Goal: Information Seeking & Learning: Learn about a topic

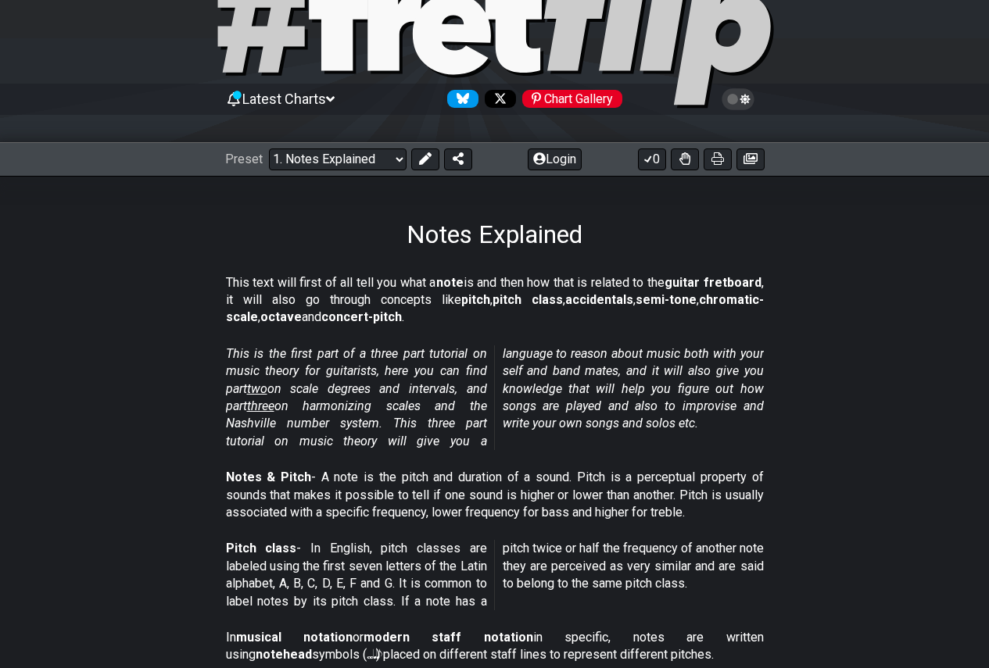
scroll to position [78, 0]
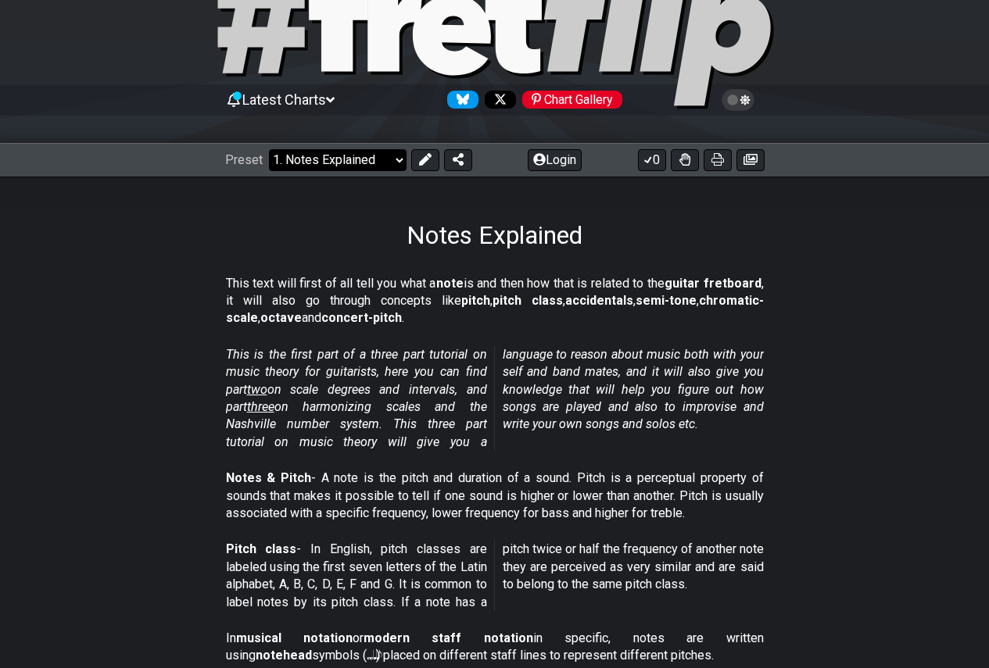
click at [397, 166] on select "Welcome to #fretflip! Initial Preset Custom Preset Minor Pentatonic Major Penta…" at bounding box center [338, 160] width 138 height 22
click at [868, 321] on section "This text will first of all tell you what a note is and then how that is relate…" at bounding box center [494, 304] width 989 height 71
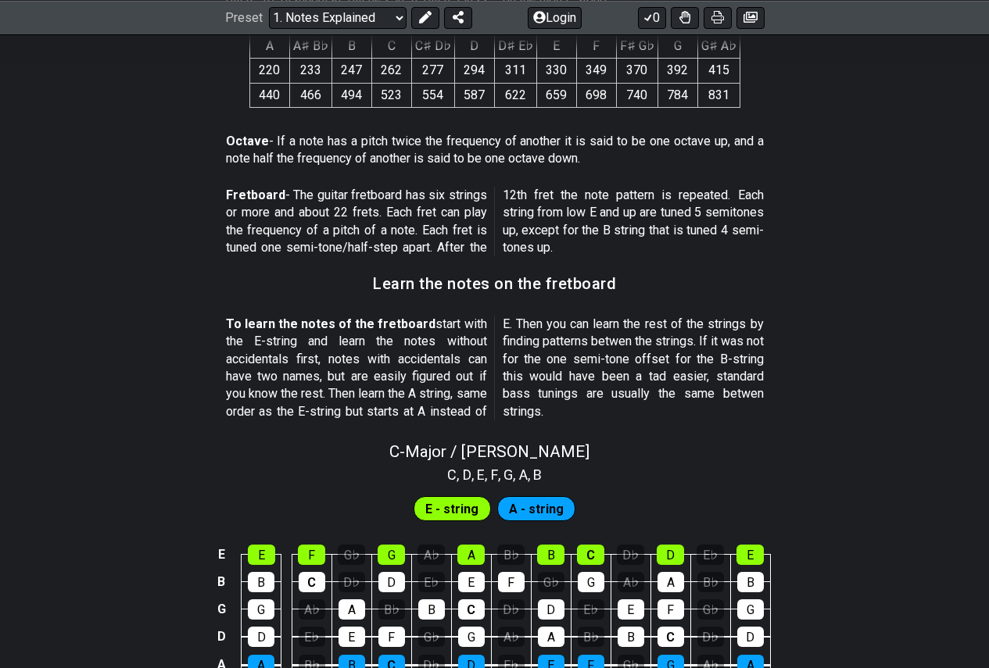
scroll to position [1251, 0]
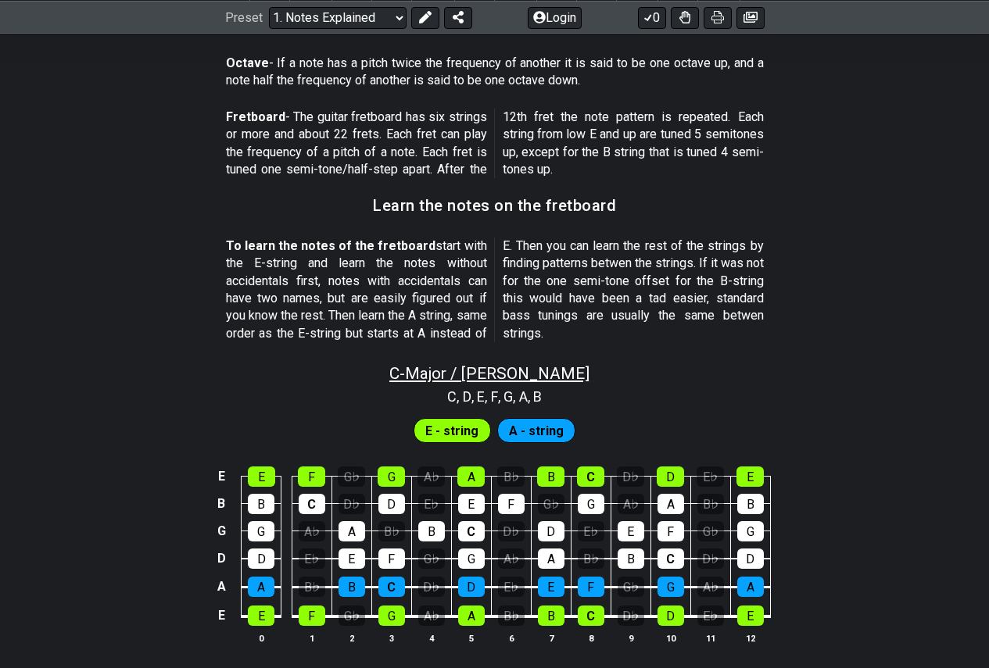
click at [521, 369] on span "C - Major / Ionian" at bounding box center [489, 373] width 200 height 19
select select "C"
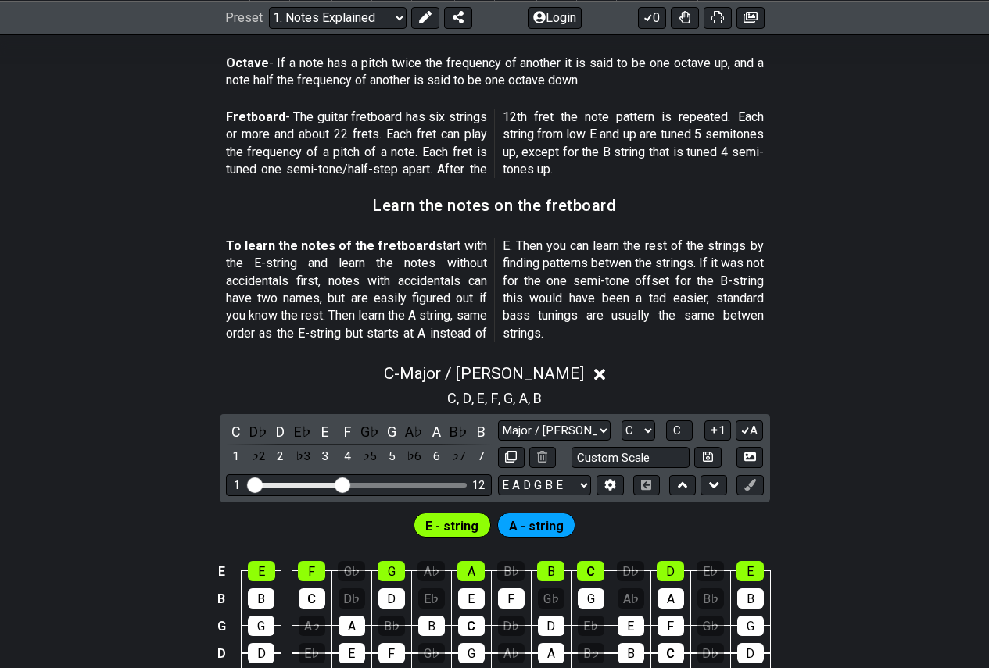
click at [594, 374] on icon at bounding box center [600, 375] width 12 height 12
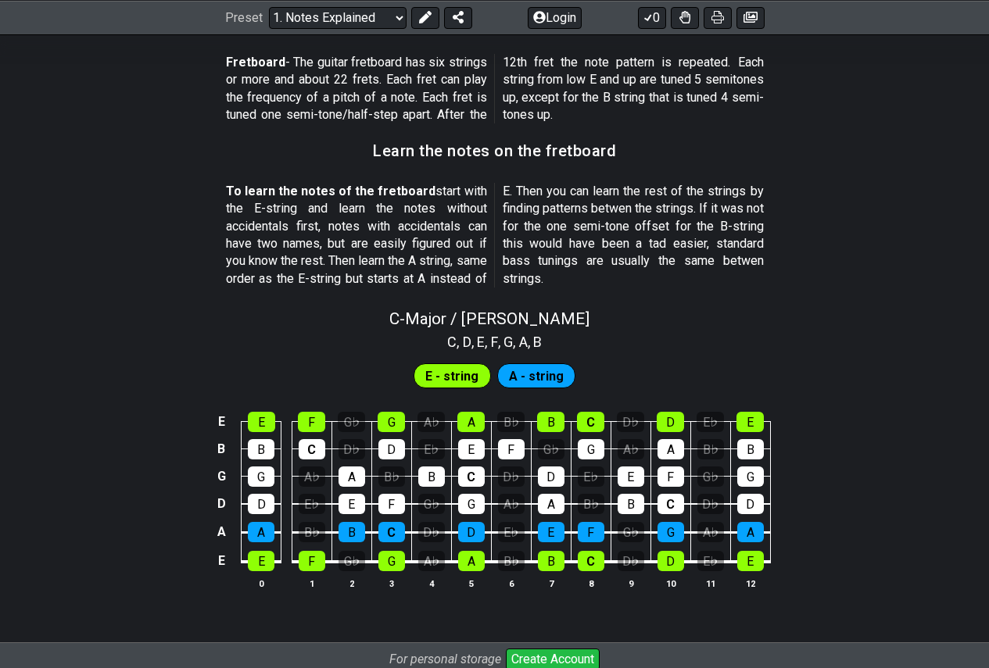
scroll to position [1357, 0]
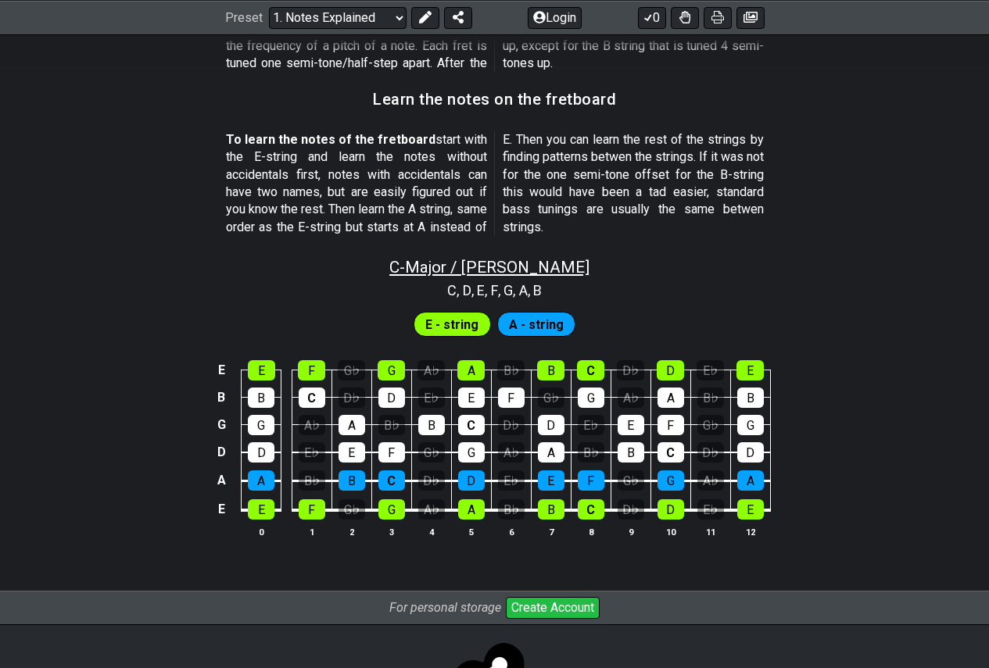
click at [492, 269] on span "C - Major / Ionian" at bounding box center [489, 267] width 200 height 19
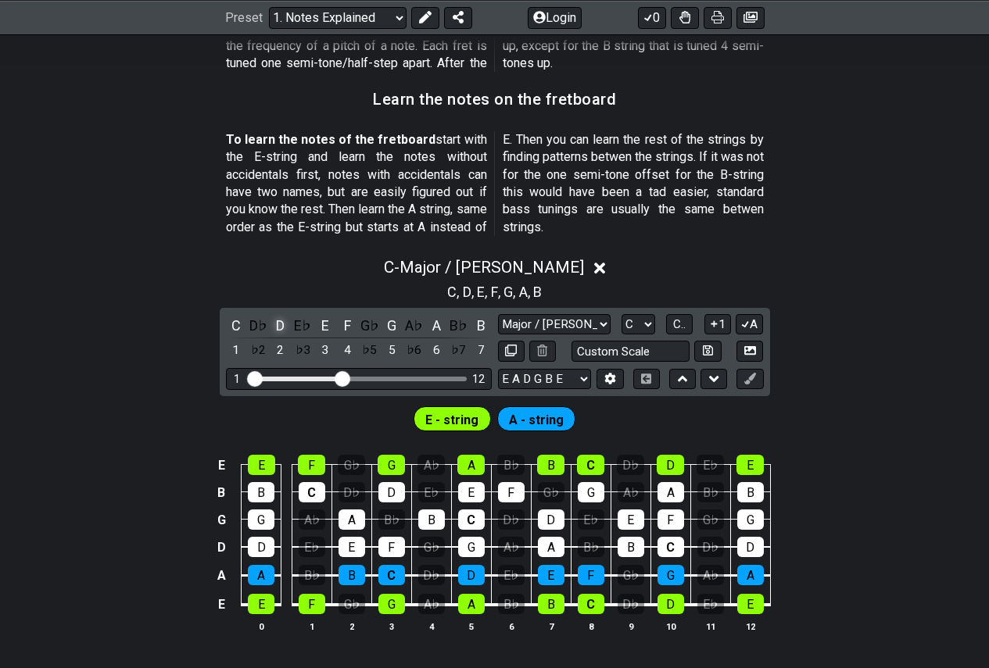
click at [282, 321] on div "D" at bounding box center [280, 325] width 20 height 21
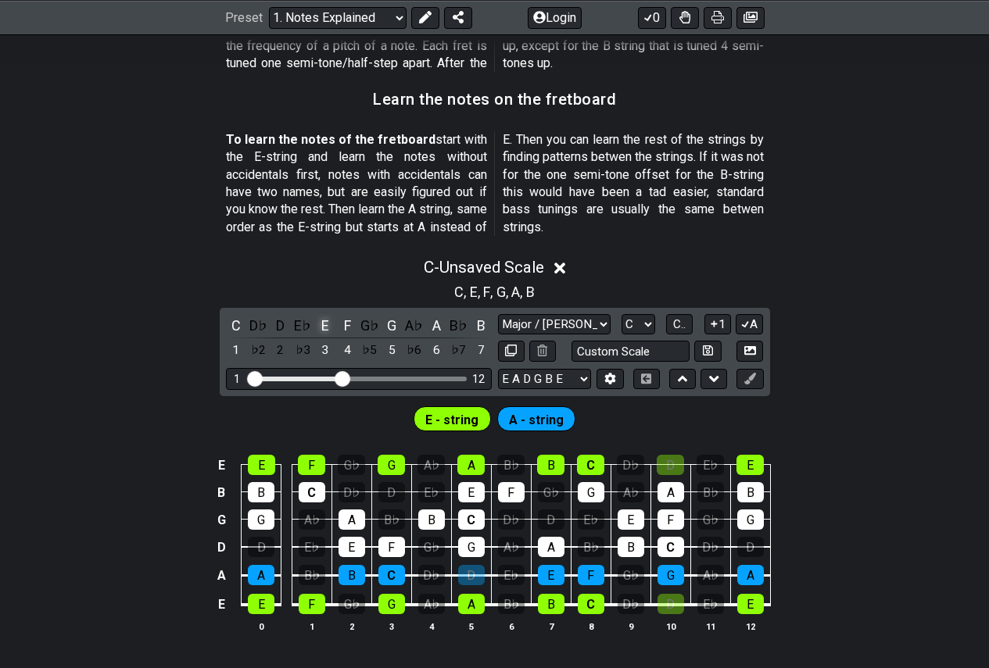
click at [325, 331] on div "E" at bounding box center [325, 325] width 20 height 21
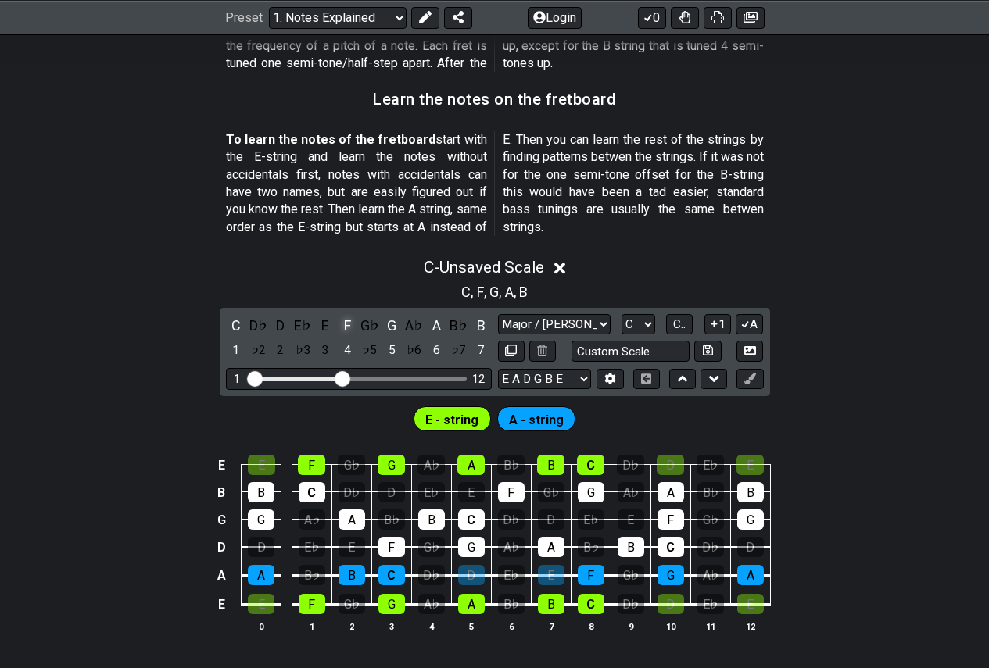
click at [349, 330] on div "F" at bounding box center [347, 325] width 20 height 21
click at [345, 330] on div "F" at bounding box center [347, 325] width 20 height 21
click at [328, 328] on div "E" at bounding box center [325, 325] width 20 height 21
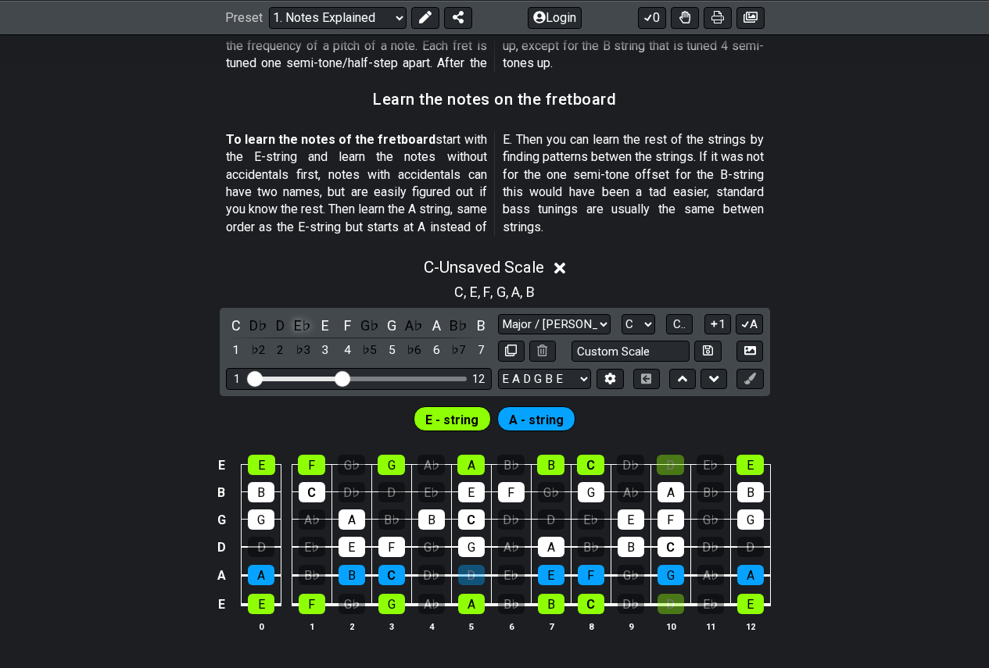
click at [297, 326] on div "E♭" at bounding box center [302, 325] width 20 height 21
drag, startPoint x: 274, startPoint y: 325, endPoint x: 266, endPoint y: 326, distance: 8.6
click at [274, 325] on div "D" at bounding box center [280, 325] width 20 height 21
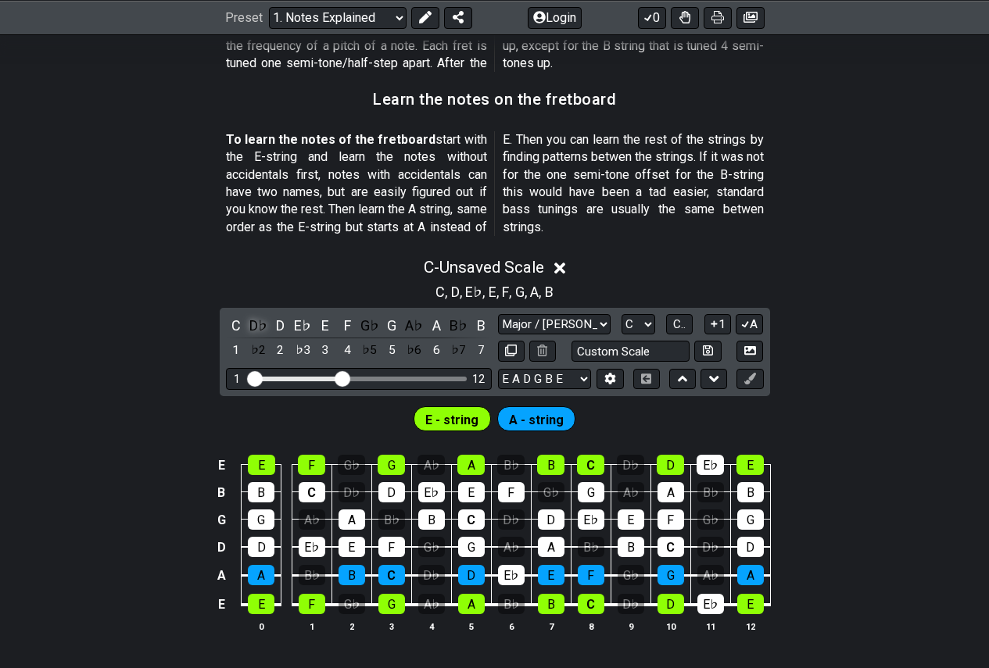
click at [260, 326] on div "D♭" at bounding box center [258, 325] width 20 height 21
click at [368, 329] on div "G♭" at bounding box center [370, 325] width 20 height 21
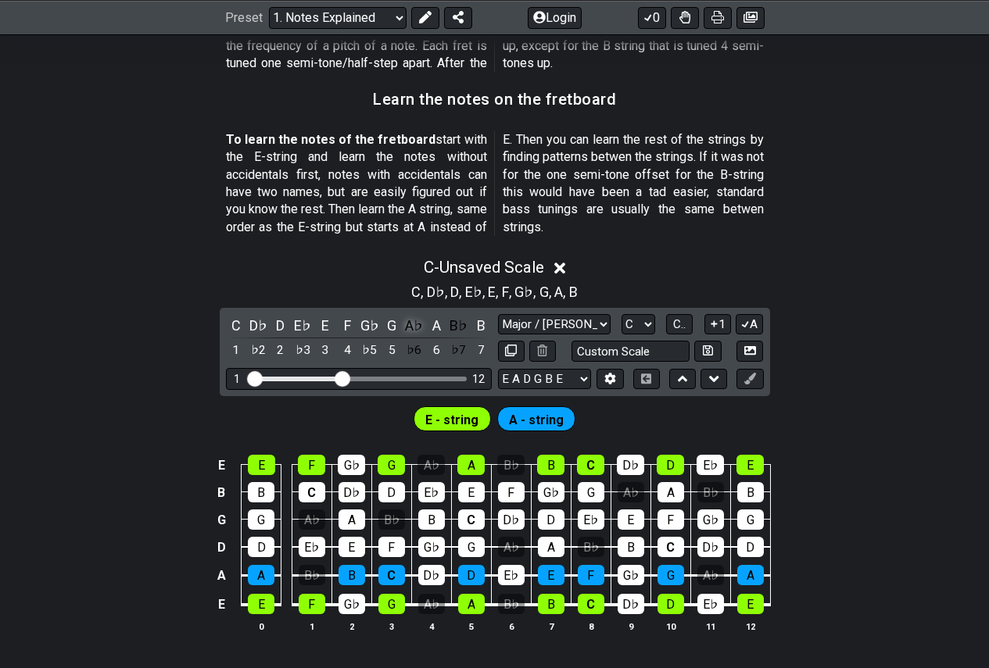
click at [408, 333] on div "A♭" at bounding box center [414, 325] width 20 height 21
click at [454, 329] on div "B♭" at bounding box center [459, 325] width 20 height 21
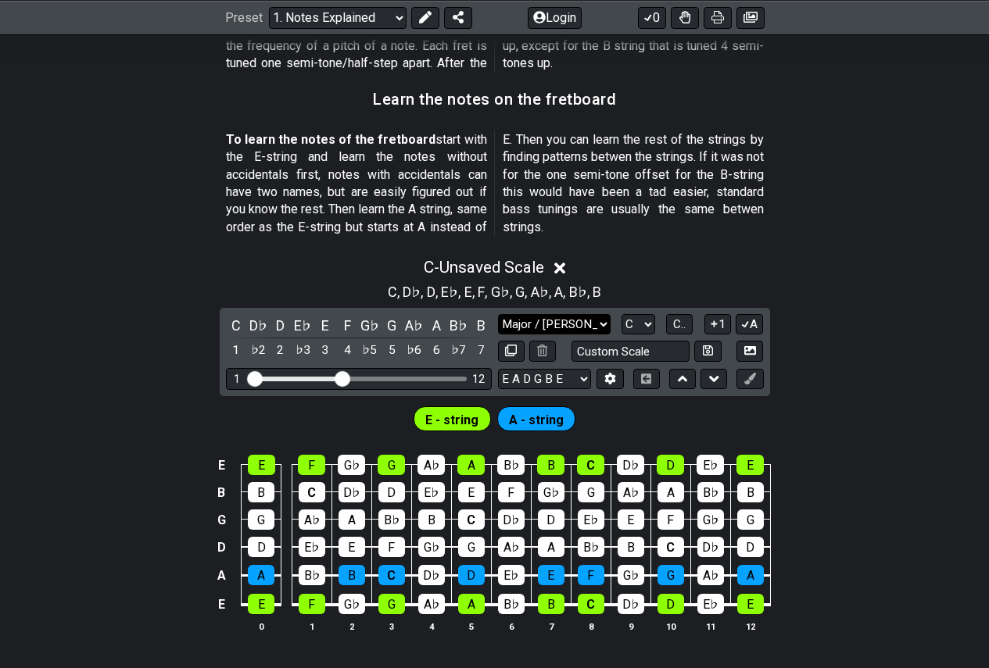
click at [588, 324] on select "Major / Ionian Custom Scale Minor Pentatonic Major Pentatonic Minor Blues Major…" at bounding box center [554, 324] width 113 height 21
click at [647, 324] on select "A♭ A A♯ B♭ B C C♯ D♭ D D♯ E♭ E F F♯ G♭ G G♯" at bounding box center [638, 324] width 34 height 21
click at [621, 314] on select "A♭ A A♯ B♭ B C C♯ D♭ D D♯ E♭ E F F♯ G♭ G G♯" at bounding box center [638, 324] width 34 height 21
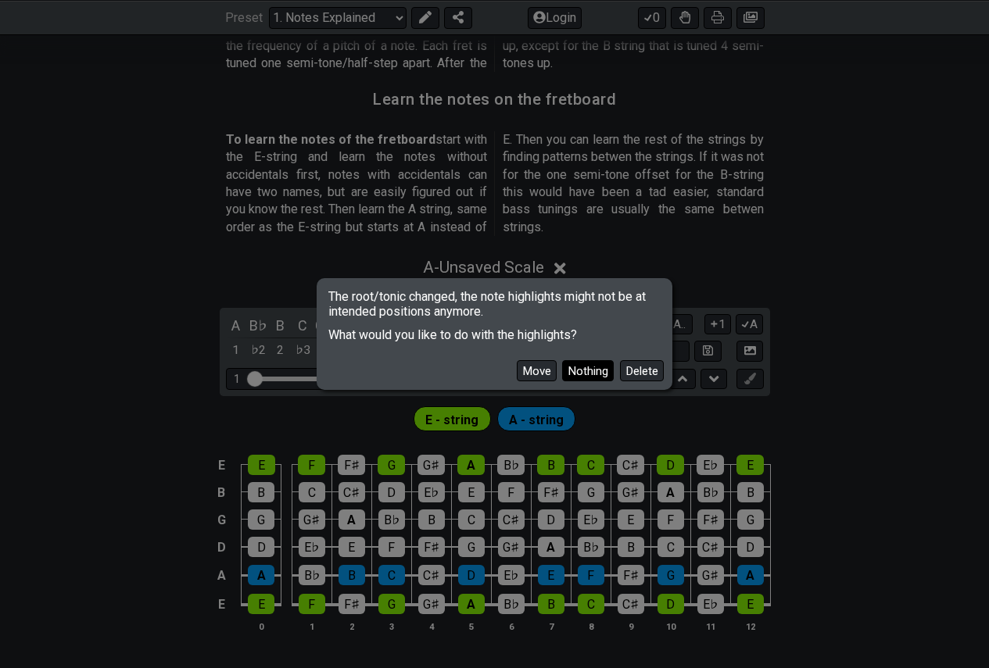
click at [600, 366] on button "Nothing" at bounding box center [588, 370] width 52 height 21
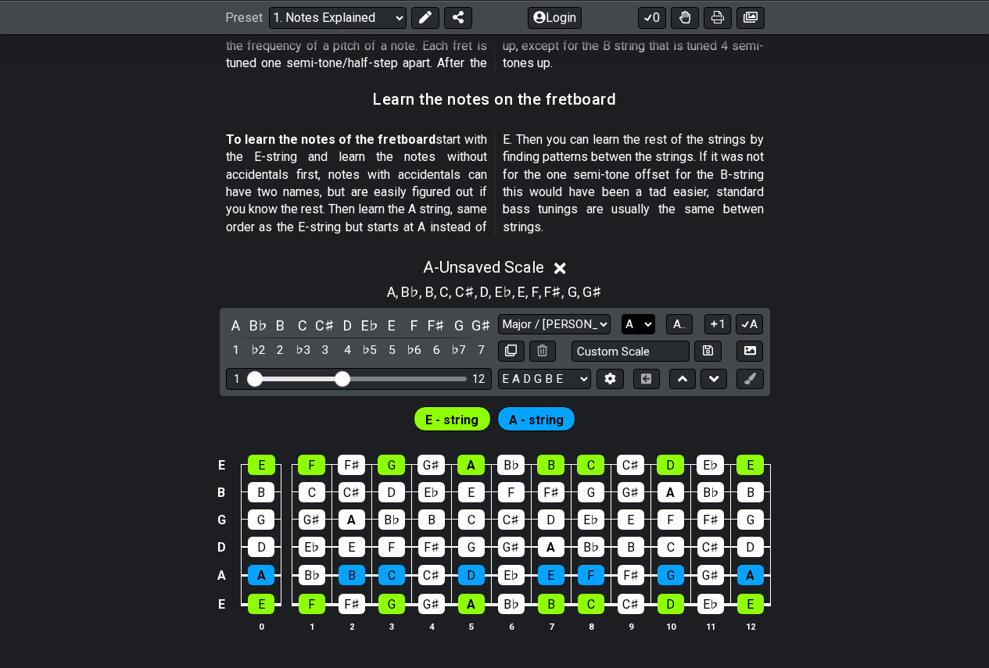
click at [641, 328] on select "A♭ A A♯ B♭ B C C♯ D♭ D D♯ E♭ E F F♯ G♭ G G♯" at bounding box center [638, 324] width 34 height 21
select select "C"
click at [621, 314] on select "A♭ A A♯ B♭ B C C♯ D♭ D D♯ E♭ E F F♯ G♭ G G♯" at bounding box center [638, 324] width 34 height 21
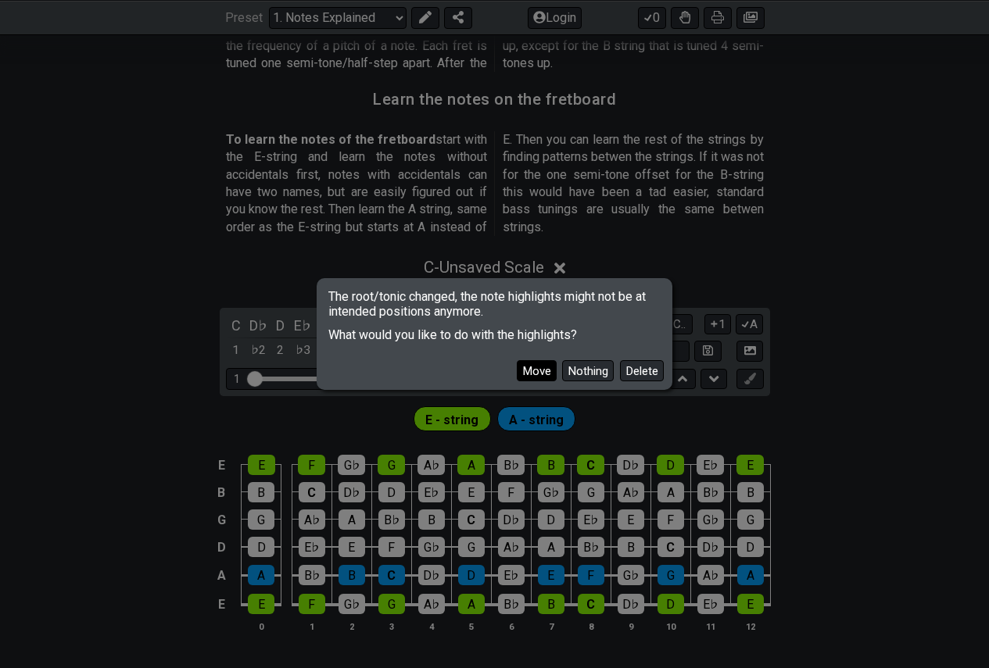
click at [547, 371] on button "Move" at bounding box center [537, 370] width 40 height 21
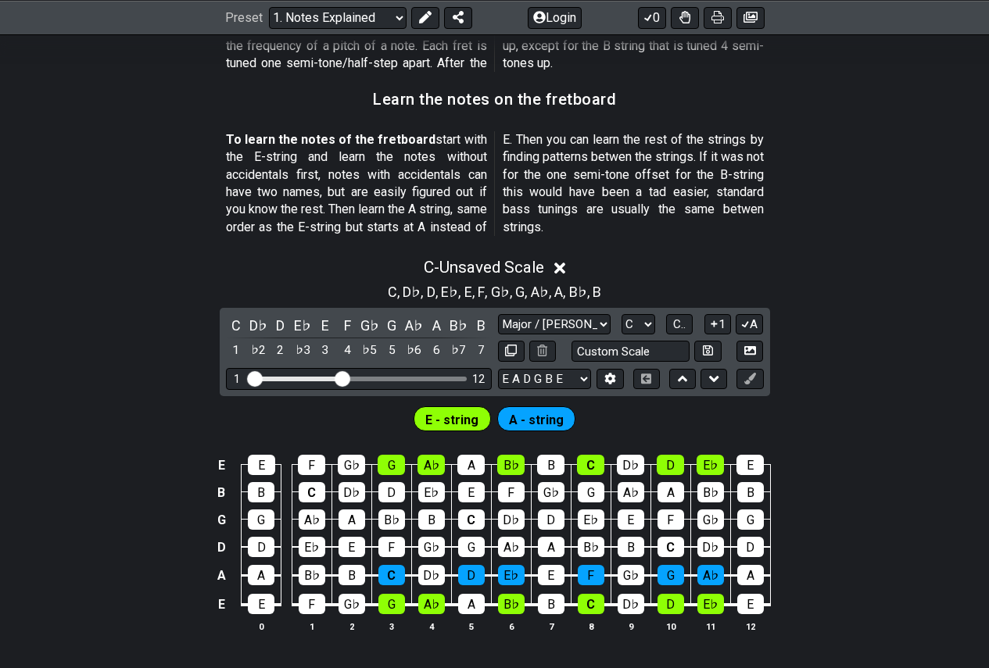
click at [565, 268] on icon at bounding box center [560, 269] width 12 height 12
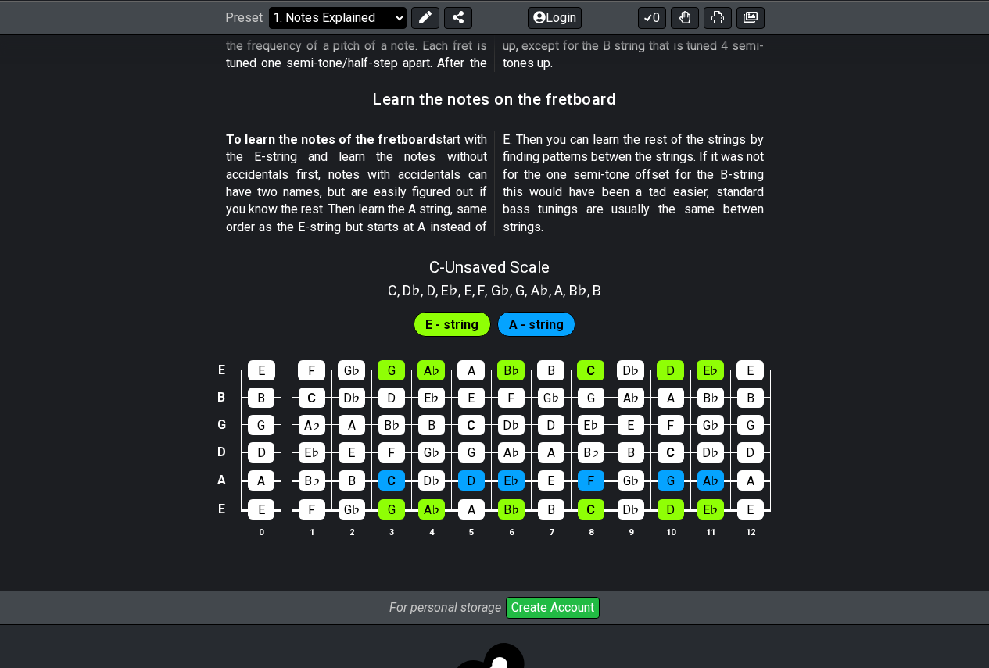
click at [374, 16] on select "Welcome to #fretflip! Initial Preset Custom Preset Minor Pentatonic Major Penta…" at bounding box center [338, 17] width 138 height 22
click at [269, 6] on select "Welcome to #fretflip! Initial Preset Custom Preset Minor Pentatonic Major Penta…" at bounding box center [338, 17] width 138 height 22
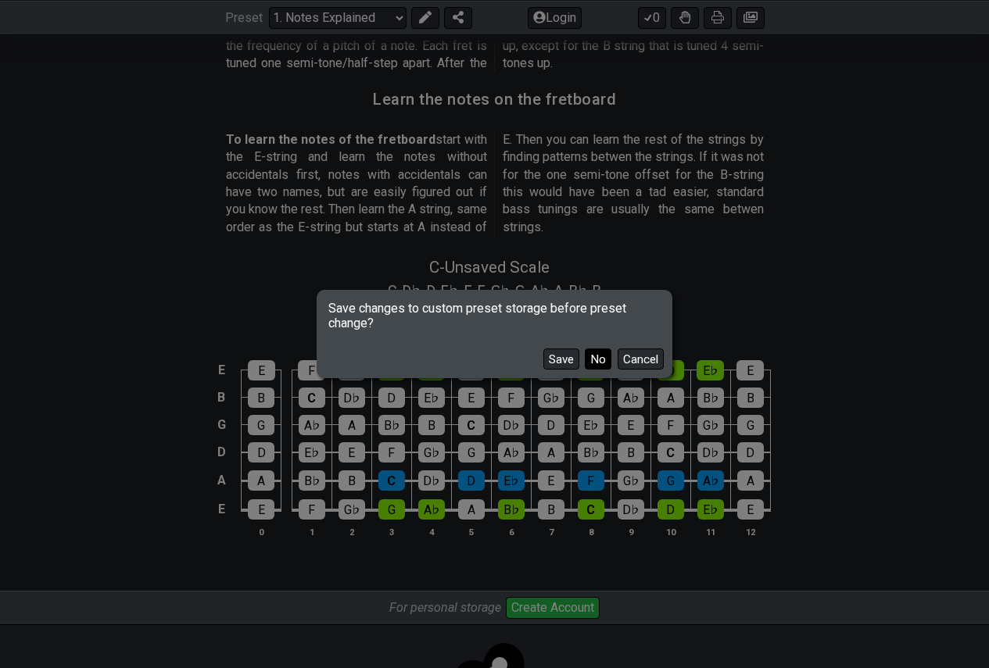
click at [595, 360] on button "No" at bounding box center [598, 359] width 27 height 21
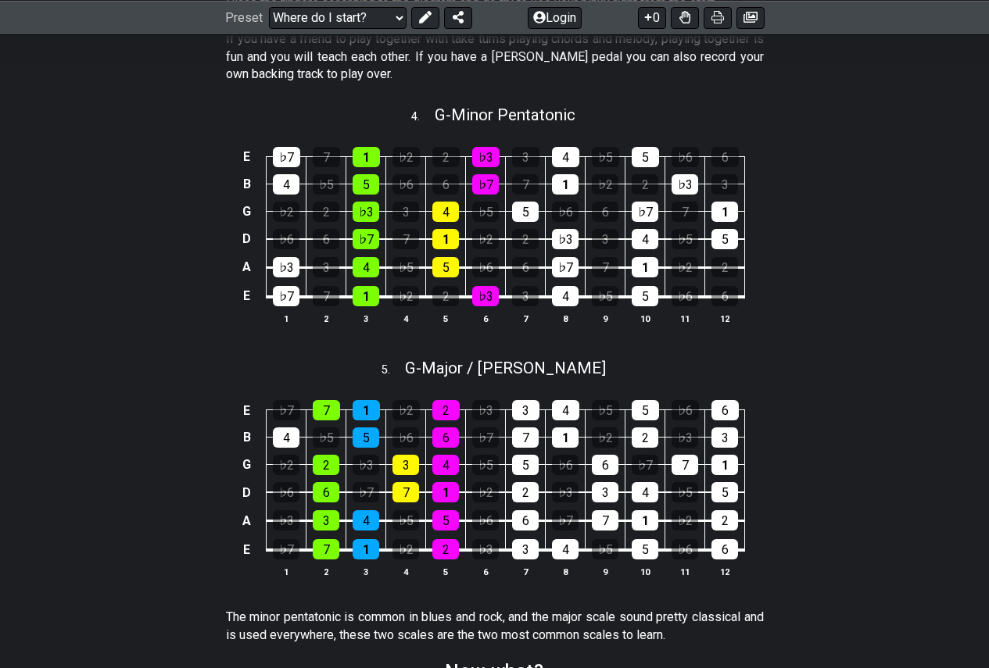
scroll to position [1798, 0]
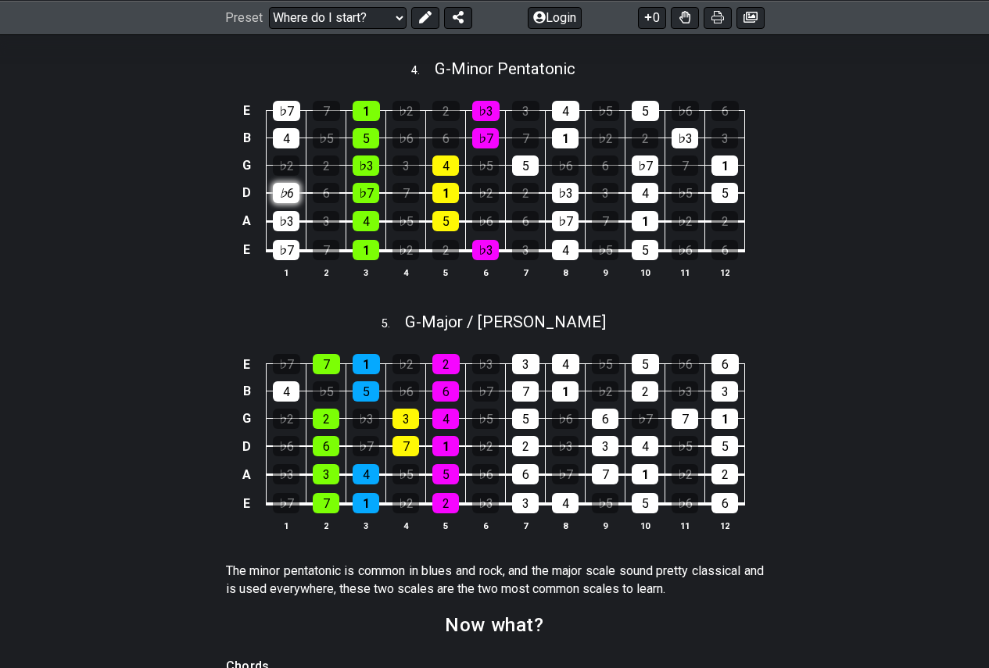
click at [280, 203] on div "♭6" at bounding box center [286, 193] width 27 height 20
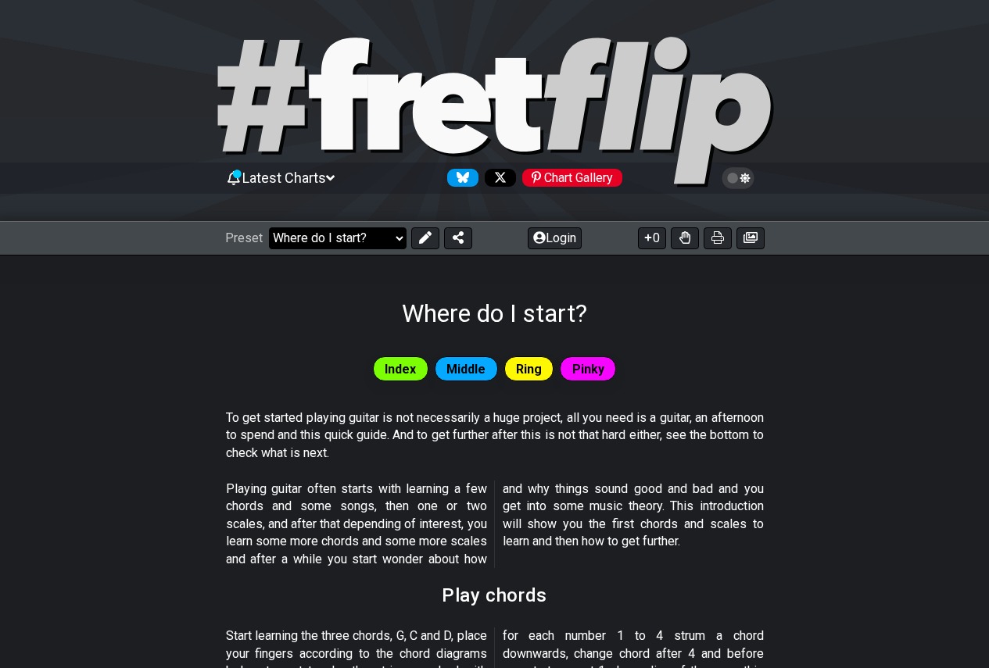
click at [391, 238] on select "Welcome to #fretflip! Initial Preset Custom Preset Minor Pentatonic Major Penta…" at bounding box center [338, 238] width 138 height 22
click at [825, 403] on section "To get started playing guitar is not necessarily a huge project, all you need i…" at bounding box center [494, 438] width 989 height 71
click at [391, 242] on select "Welcome to #fretflip! Initial Preset Custom Preset Minor Pentatonic Major Penta…" at bounding box center [338, 238] width 138 height 22
click at [395, 237] on select "Welcome to #fretflip! Initial Preset Custom Preset Minor Pentatonic Major Penta…" at bounding box center [338, 238] width 138 height 22
click at [269, 227] on select "Welcome to #fretflip! Initial Preset Custom Preset Minor Pentatonic Major Penta…" at bounding box center [338, 238] width 138 height 22
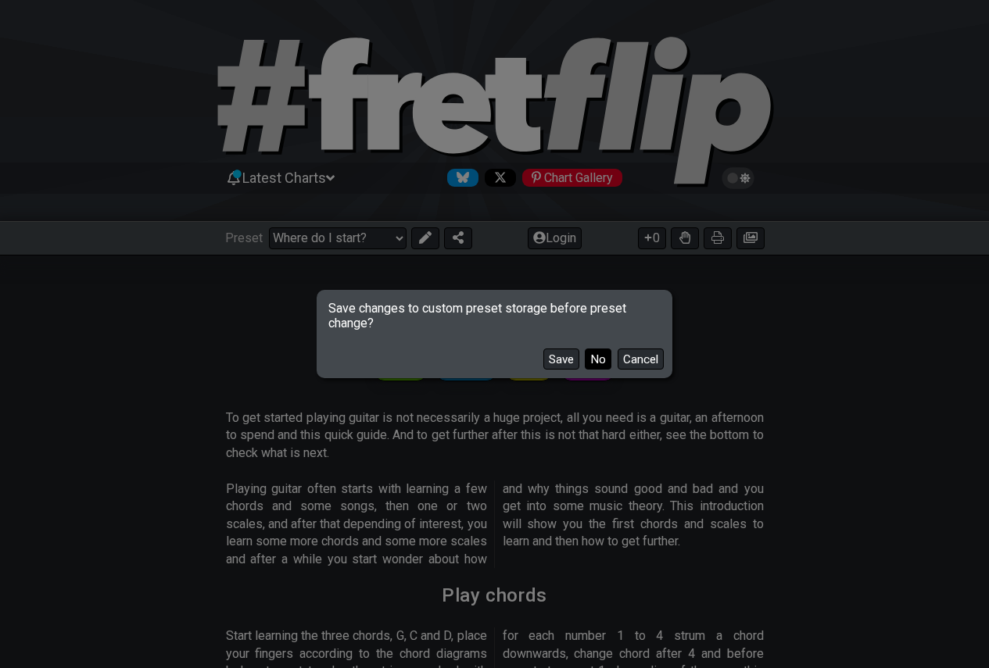
click at [593, 365] on button "No" at bounding box center [598, 359] width 27 height 21
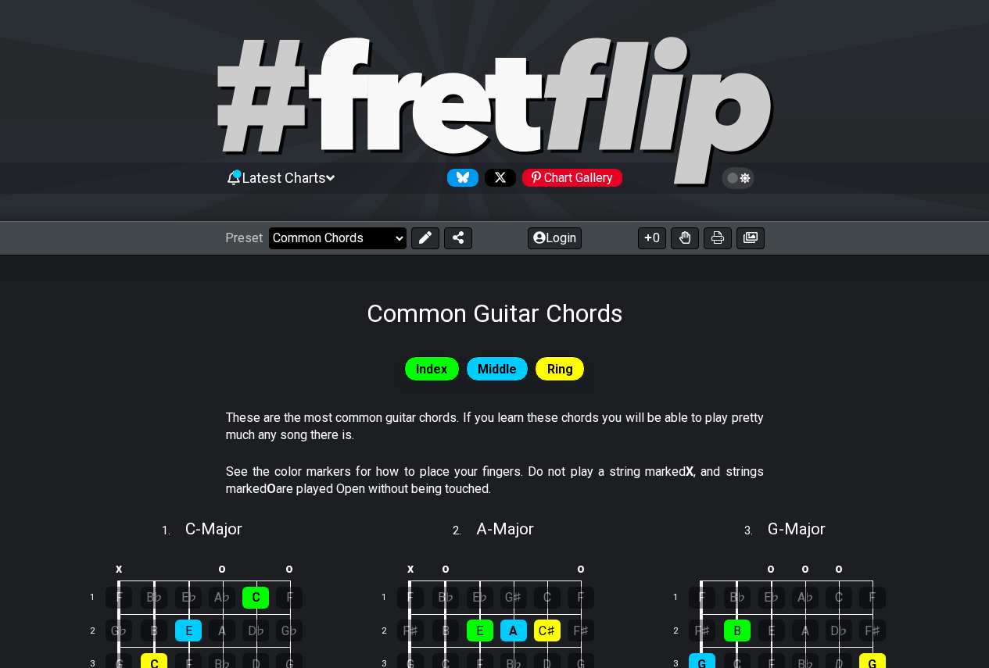
click at [394, 245] on select "Welcome to #fretflip! Initial Preset Custom Preset Minor Pentatonic Major Penta…" at bounding box center [338, 238] width 138 height 22
click at [269, 227] on select "Welcome to #fretflip! Initial Preset Custom Preset Minor Pentatonic Major Penta…" at bounding box center [338, 238] width 138 height 22
select select "/power-chords"
